Goal: Find specific page/section: Find specific page/section

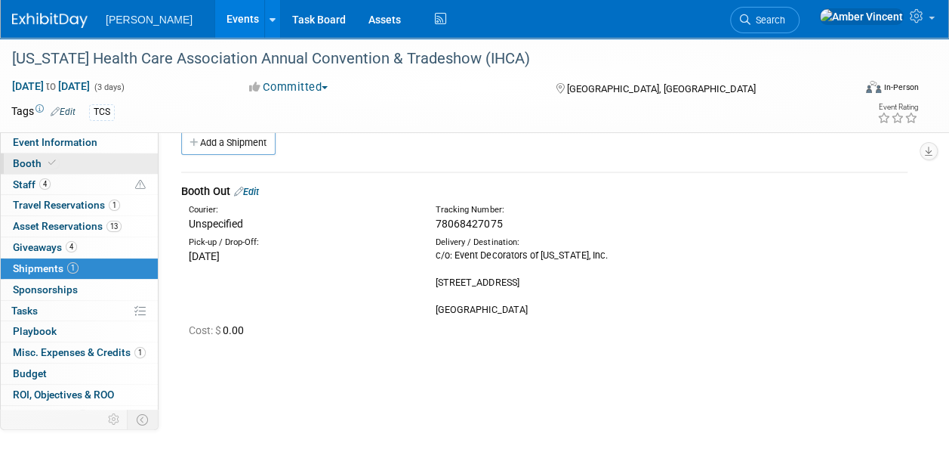
click at [49, 162] on icon at bounding box center [52, 163] width 8 height 8
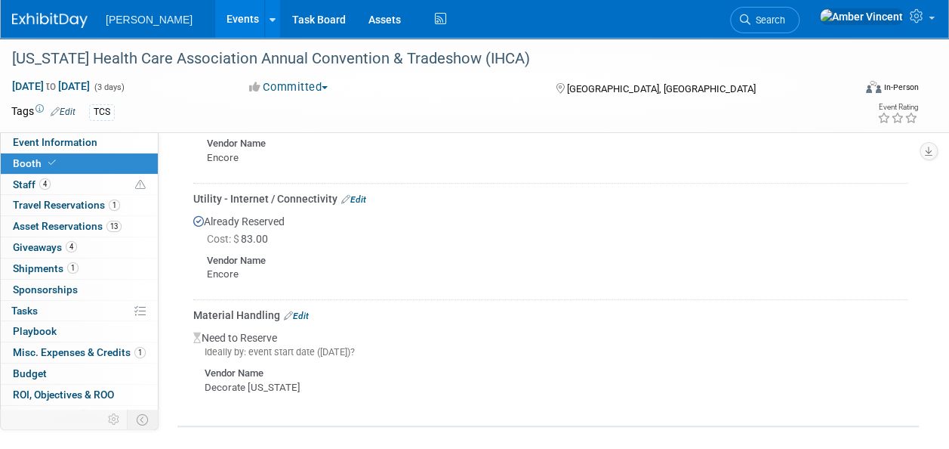
scroll to position [453, 0]
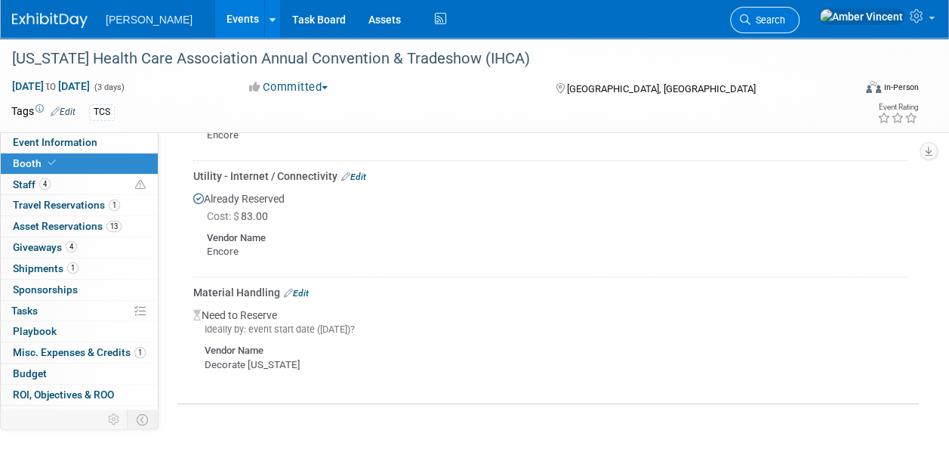
click at [785, 18] on span "Search" at bounding box center [768, 19] width 35 height 11
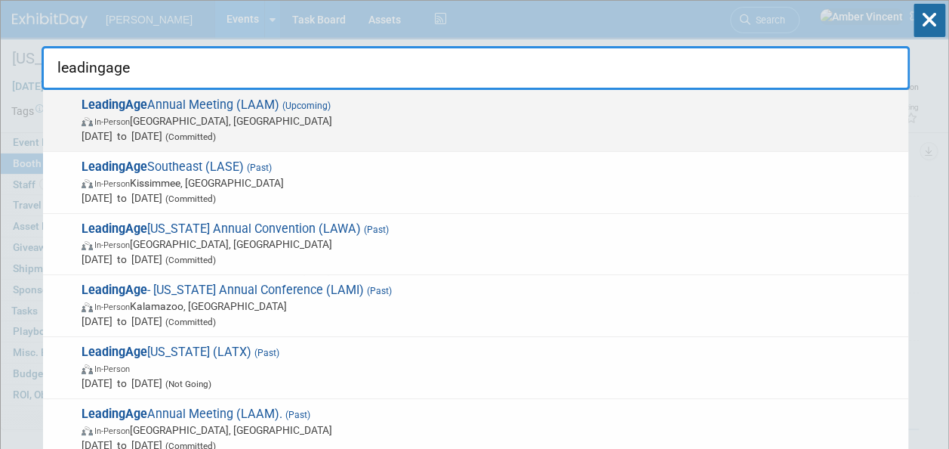
type input "leadingage"
click at [503, 116] on span "In-Person [GEOGRAPHIC_DATA], [GEOGRAPHIC_DATA]" at bounding box center [491, 120] width 819 height 15
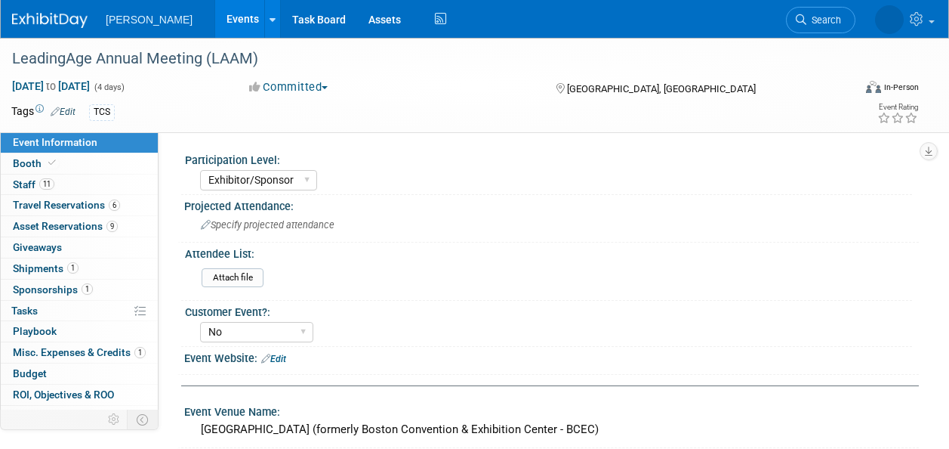
select select "Exhibitor/Sponsor"
select select "No"
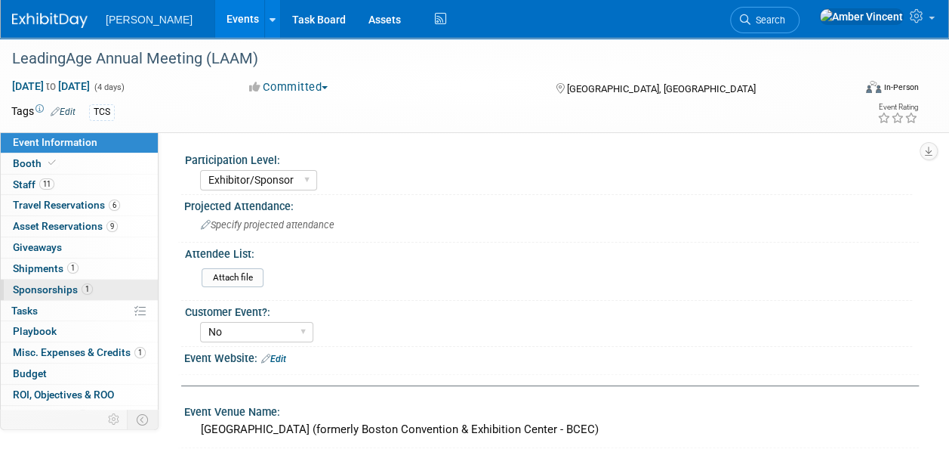
click at [83, 288] on span "1" at bounding box center [87, 288] width 11 height 11
